Goal: Transaction & Acquisition: Purchase product/service

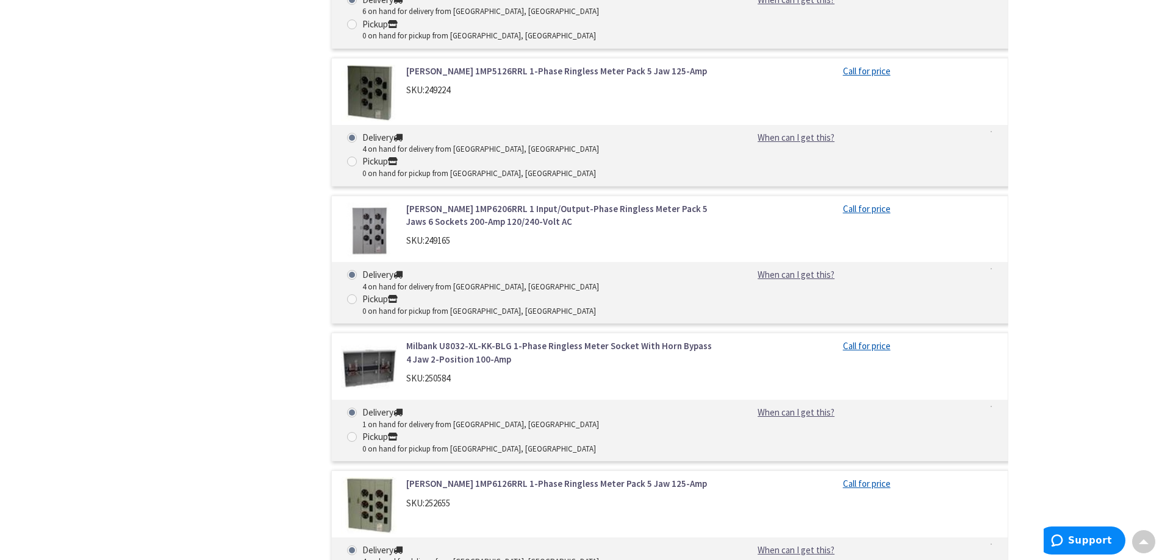
scroll to position [1402, 0]
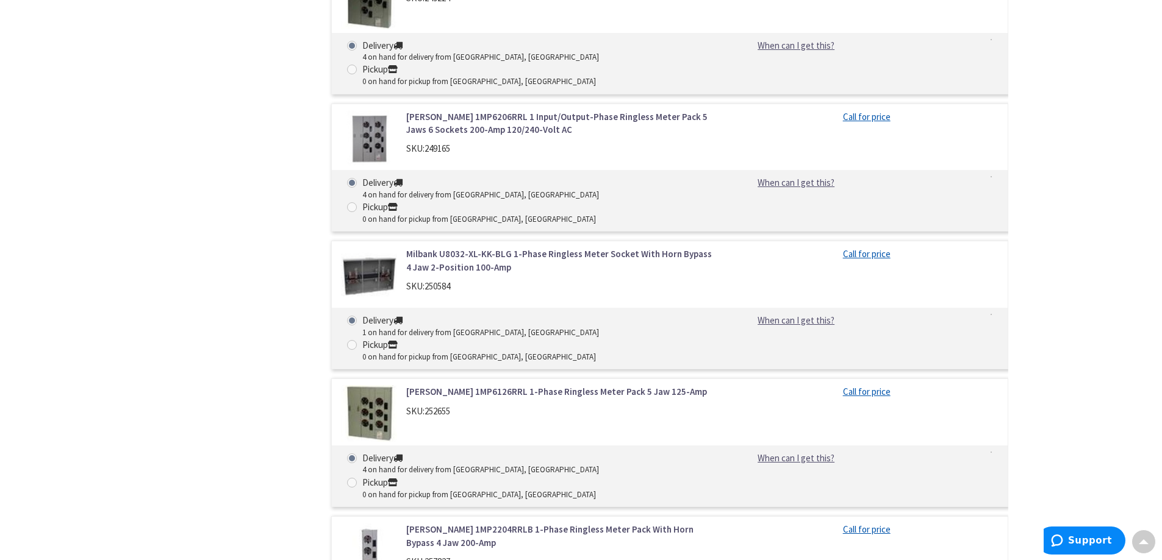
click at [452, 523] on link "[PERSON_NAME] 1MP2204RRLB 1-Phase Ringless Meter Pack With Horn Bypass 4 Jaw 20…" at bounding box center [561, 536] width 310 height 26
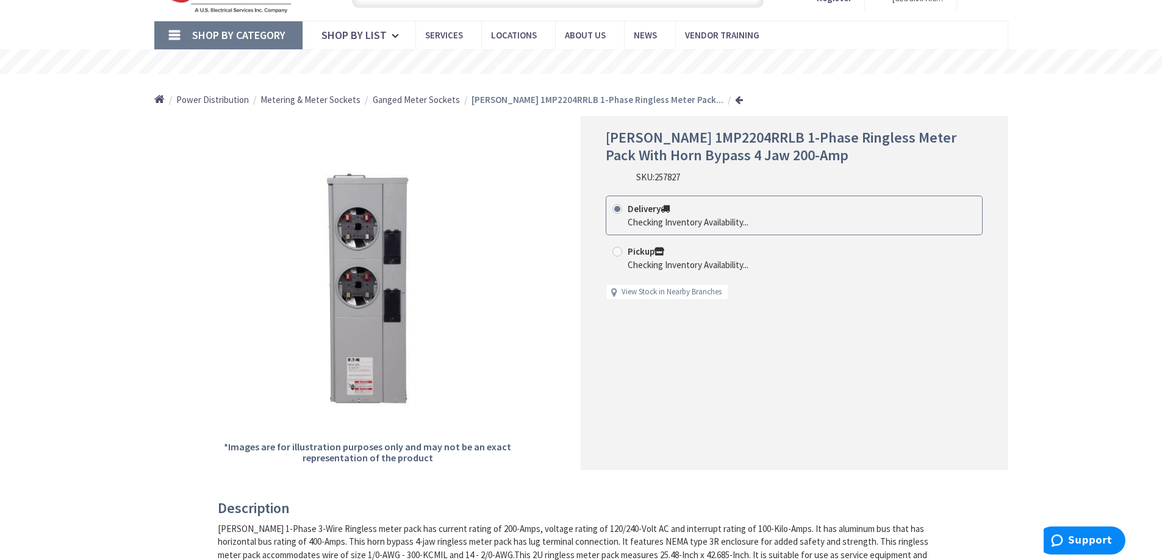
scroll to position [103, 0]
